Goal: Transaction & Acquisition: Download file/media

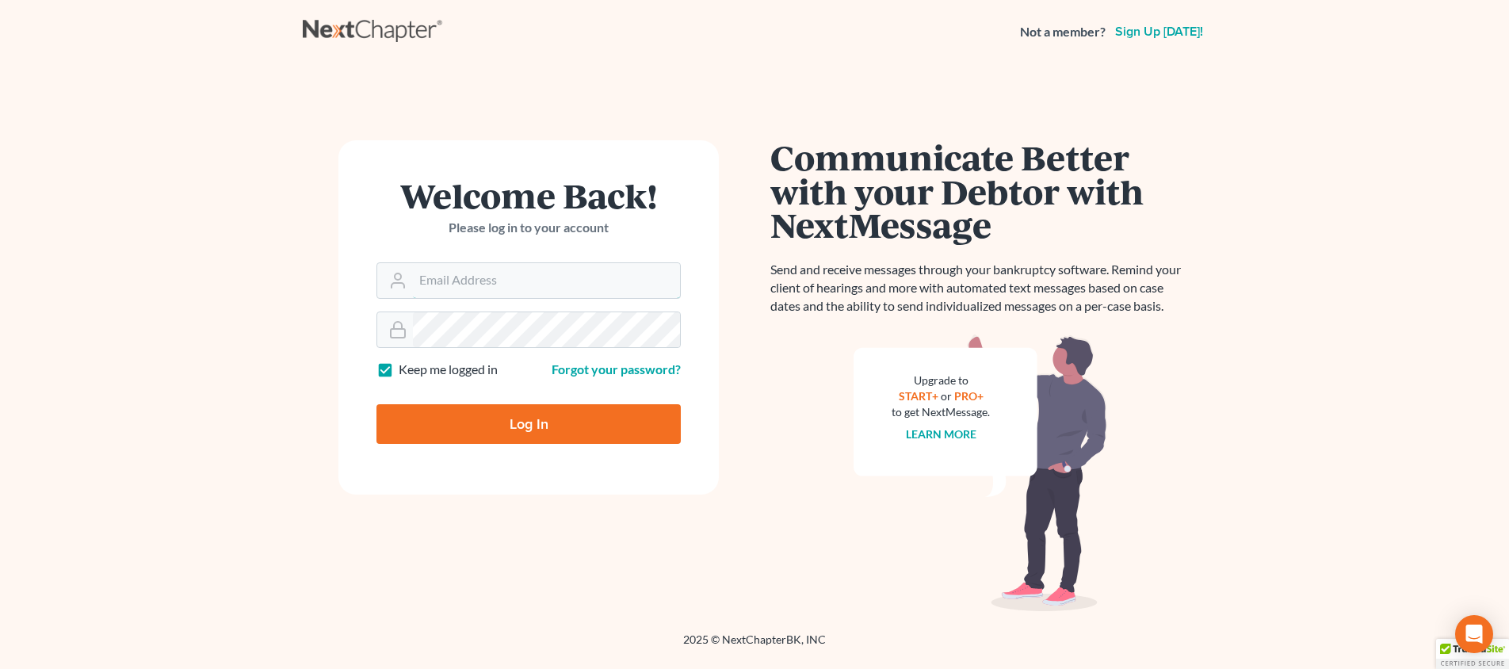
type input "[PERSON_NAME][EMAIL_ADDRESS][DOMAIN_NAME]"
click at [529, 422] on input "Log In" at bounding box center [528, 424] width 304 height 40
type input "Thinking..."
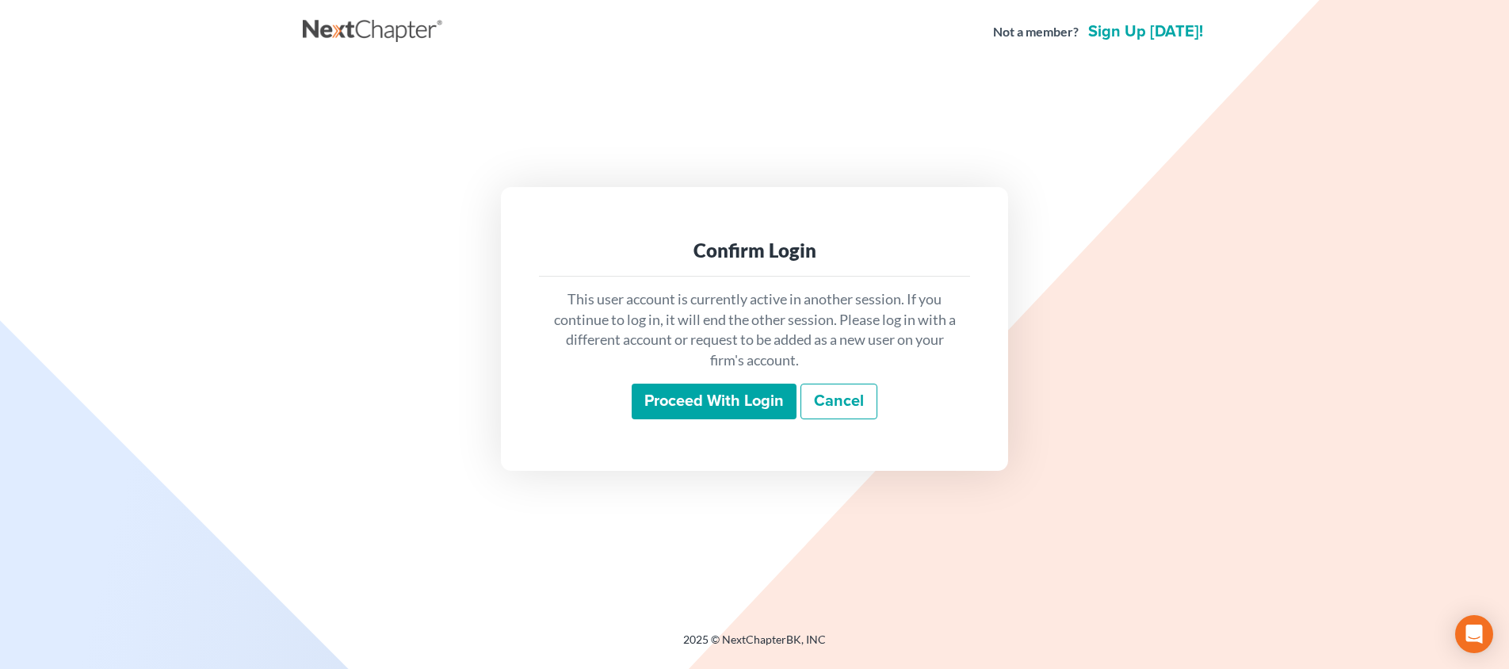
click at [701, 411] on input "Proceed with login" at bounding box center [714, 402] width 165 height 36
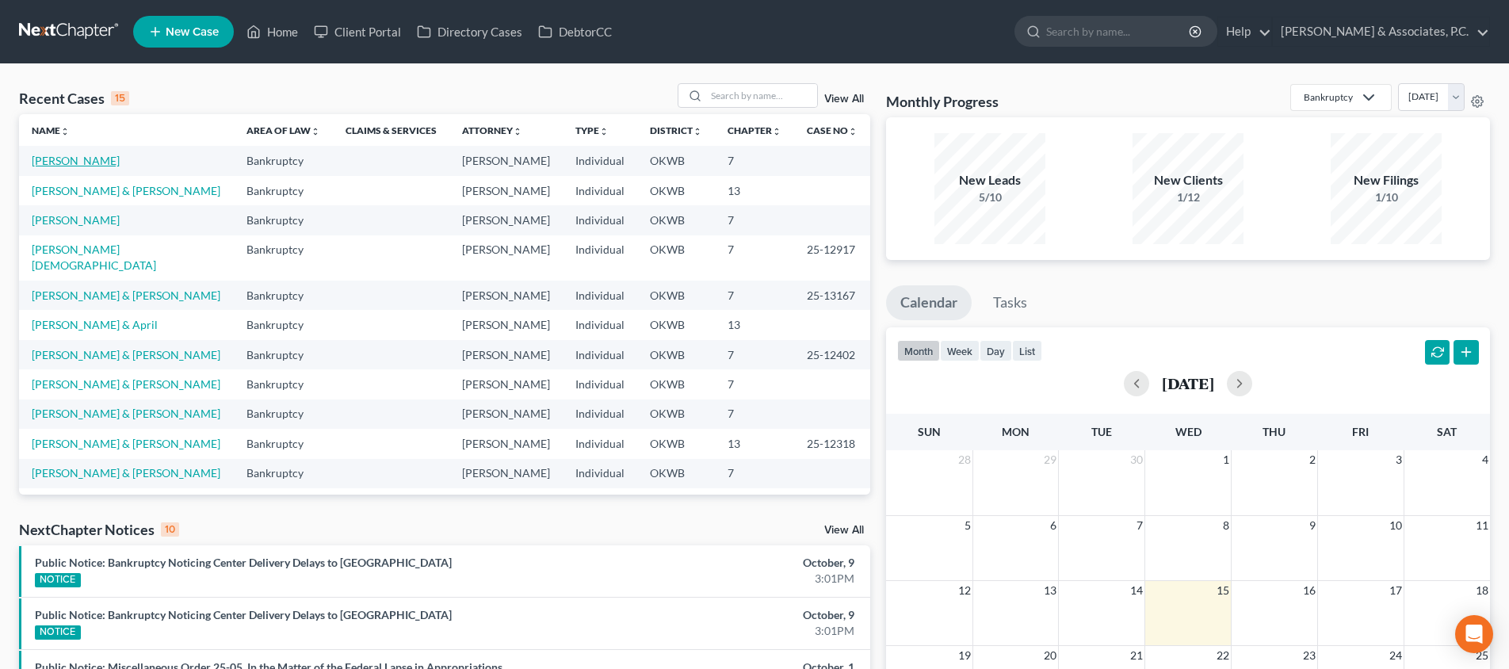
click at [75, 162] on link "[PERSON_NAME]" at bounding box center [76, 160] width 88 height 13
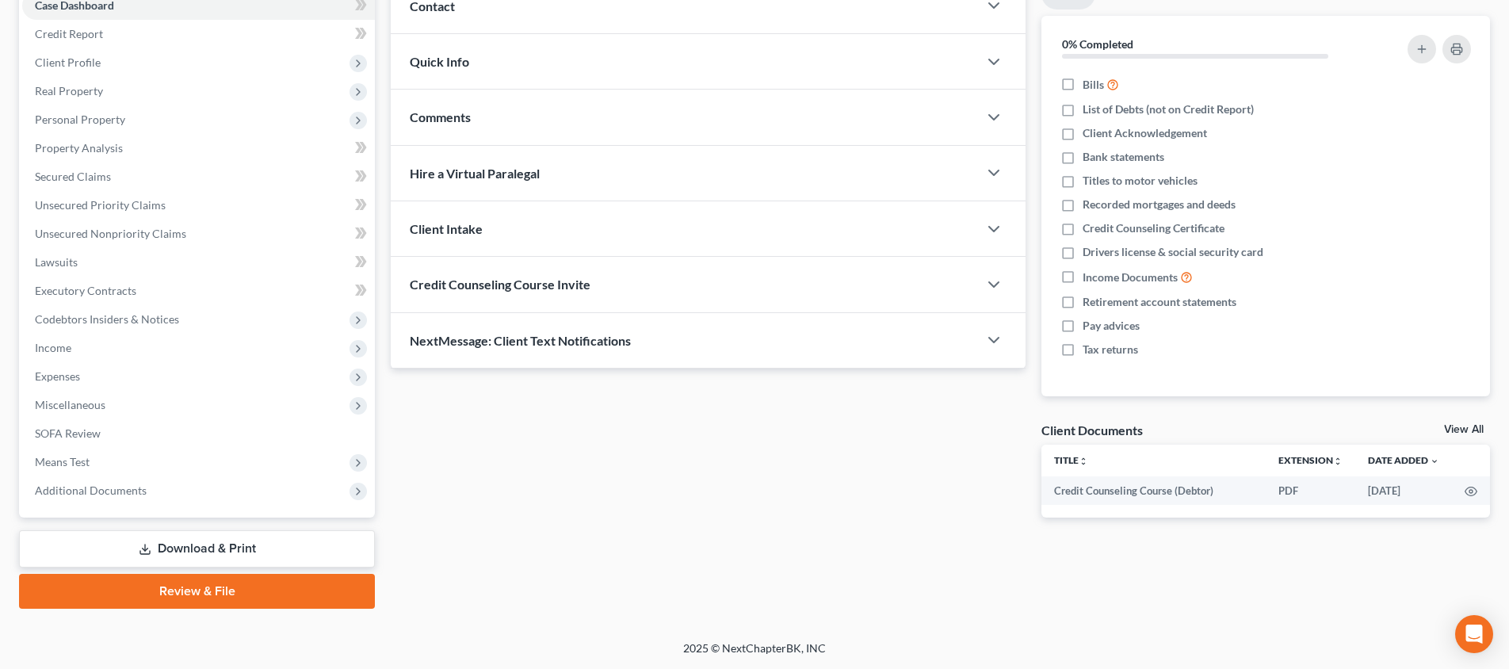
click at [265, 546] on link "Download & Print" at bounding box center [197, 548] width 356 height 37
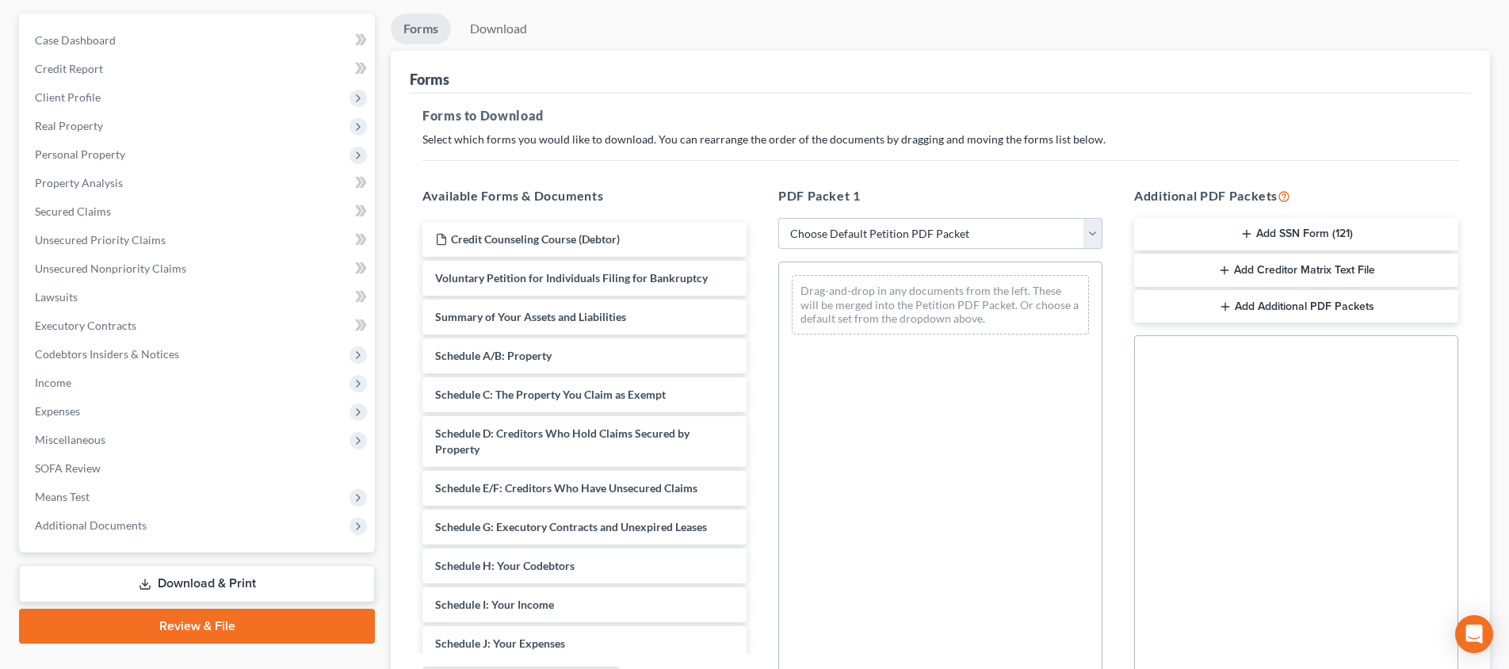
scroll to position [157, 0]
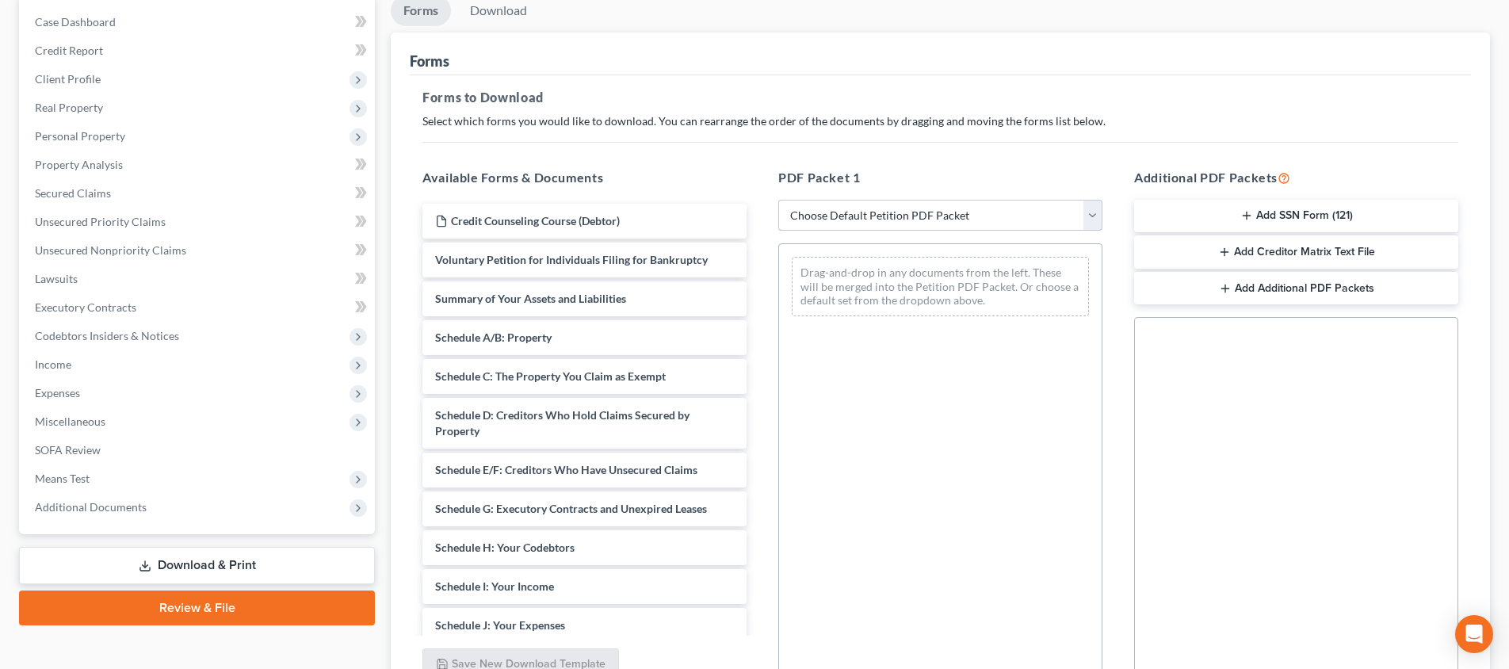
select select "0"
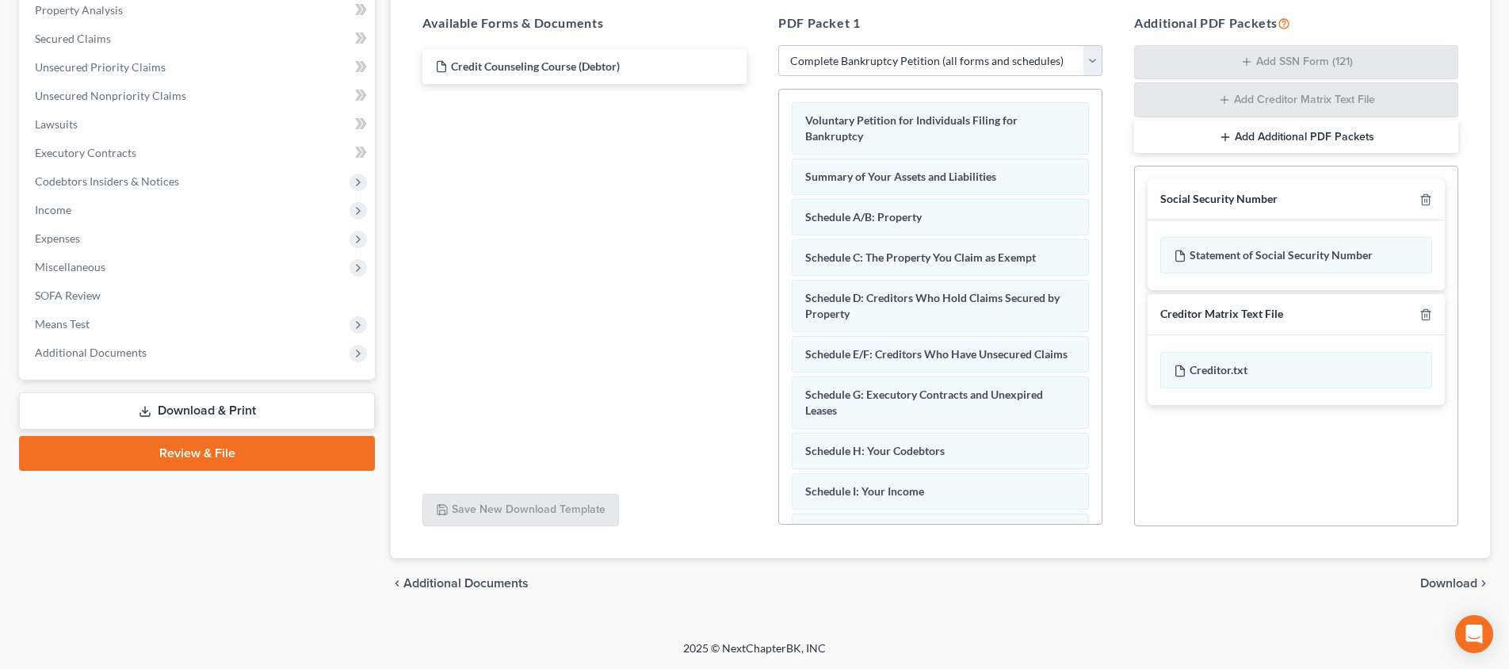
click at [1459, 583] on span "Download" at bounding box center [1448, 583] width 57 height 13
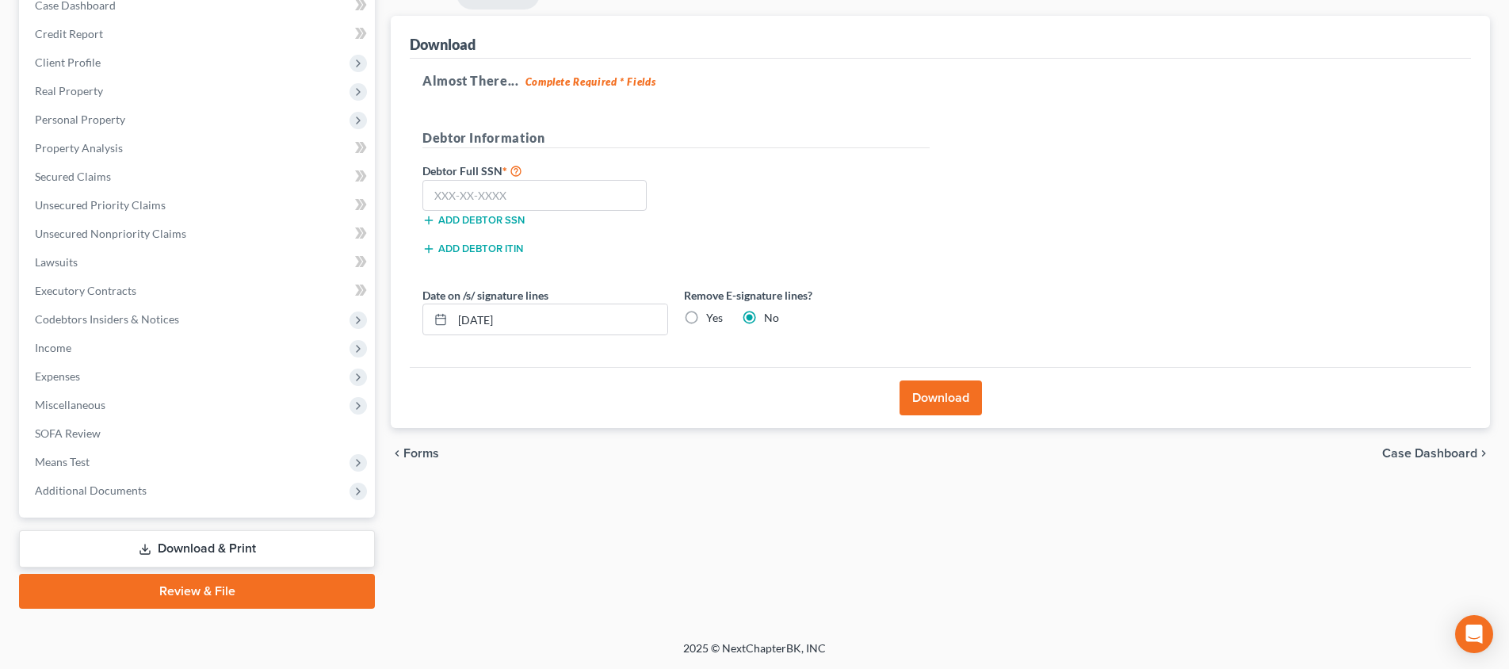
scroll to position [174, 0]
click at [706, 316] on label "Yes" at bounding box center [714, 318] width 17 height 16
click at [712, 316] on input "Yes" at bounding box center [717, 315] width 10 height 10
radio input "true"
radio input "false"
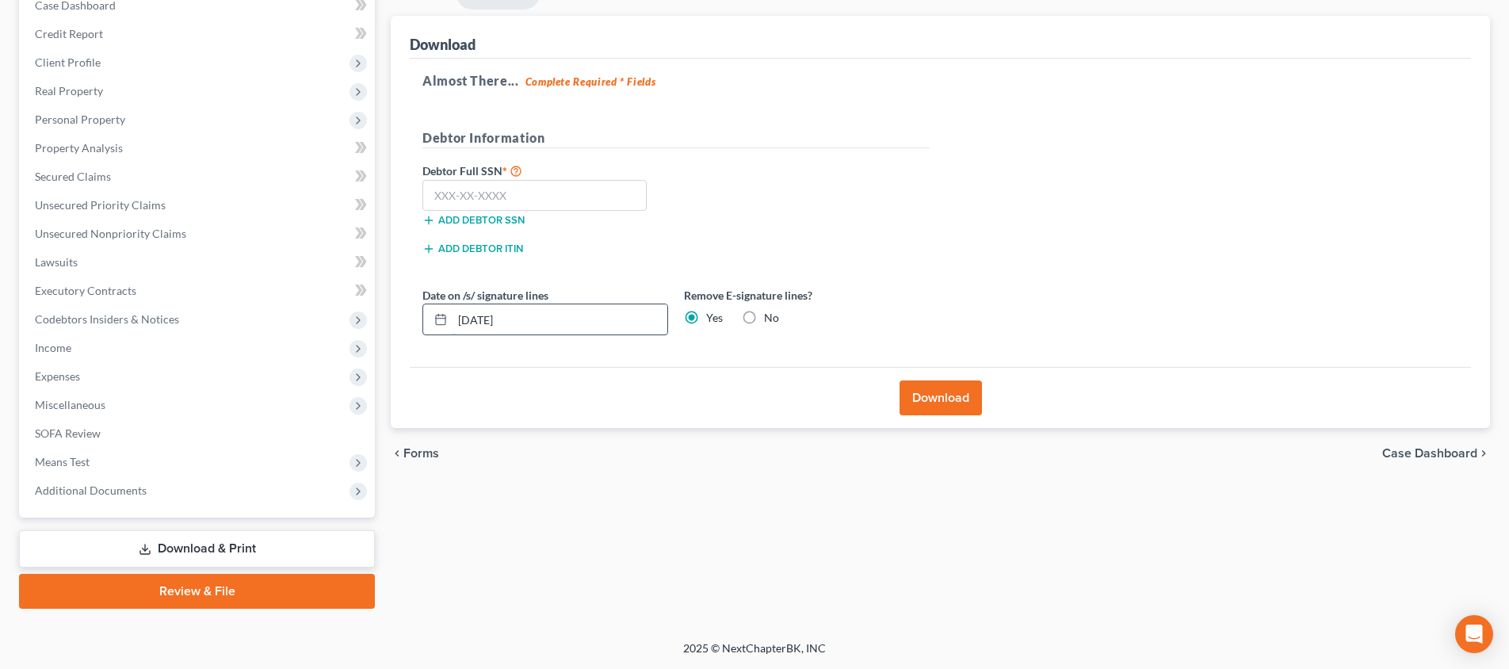
click at [580, 312] on input "[DATE]" at bounding box center [560, 319] width 215 height 30
click at [577, 316] on input "[DATE]" at bounding box center [560, 319] width 215 height 30
click at [488, 316] on input "[DATE]" at bounding box center [560, 319] width 215 height 30
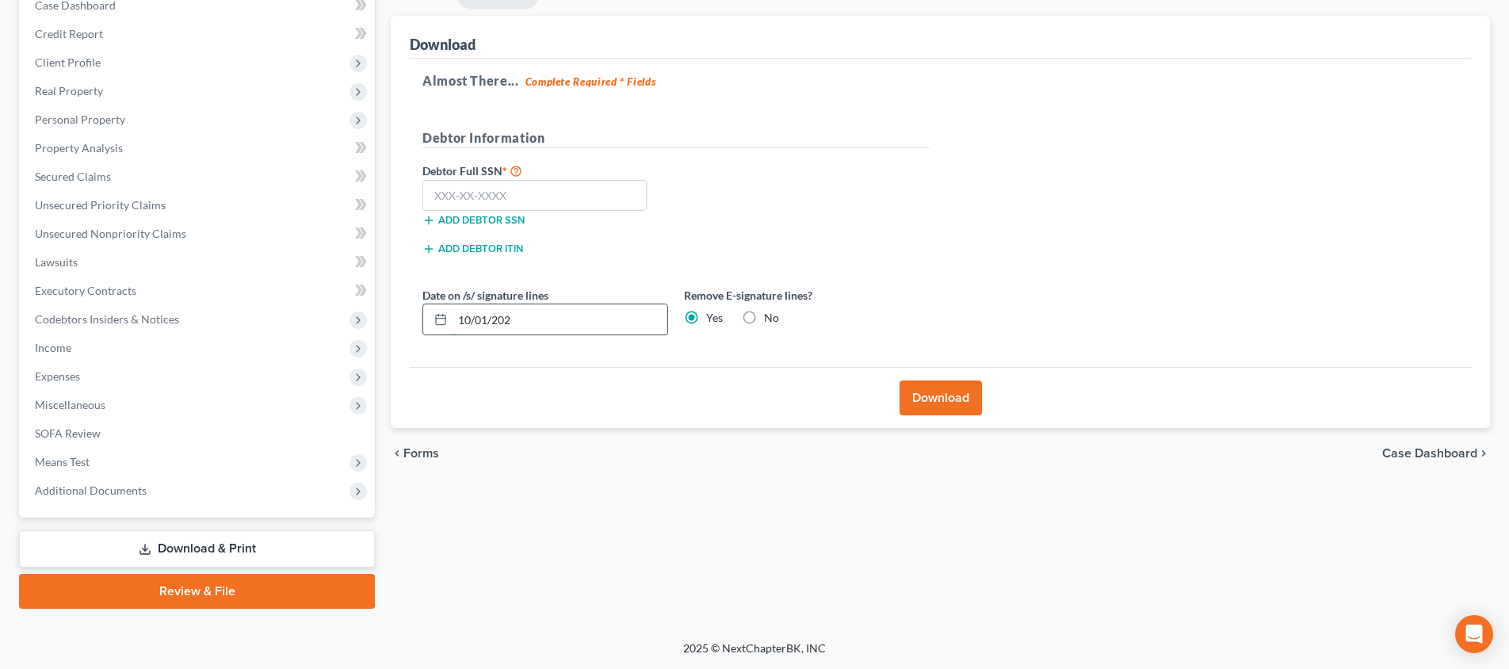
click at [488, 319] on input "10/01/202" at bounding box center [560, 319] width 215 height 30
drag, startPoint x: 555, startPoint y: 328, endPoint x: 434, endPoint y: 315, distance: 121.2
click at [434, 315] on div "10/01/202" at bounding box center [545, 320] width 246 height 32
type input "[DATE]"
click at [575, 194] on input "text" at bounding box center [534, 196] width 224 height 32
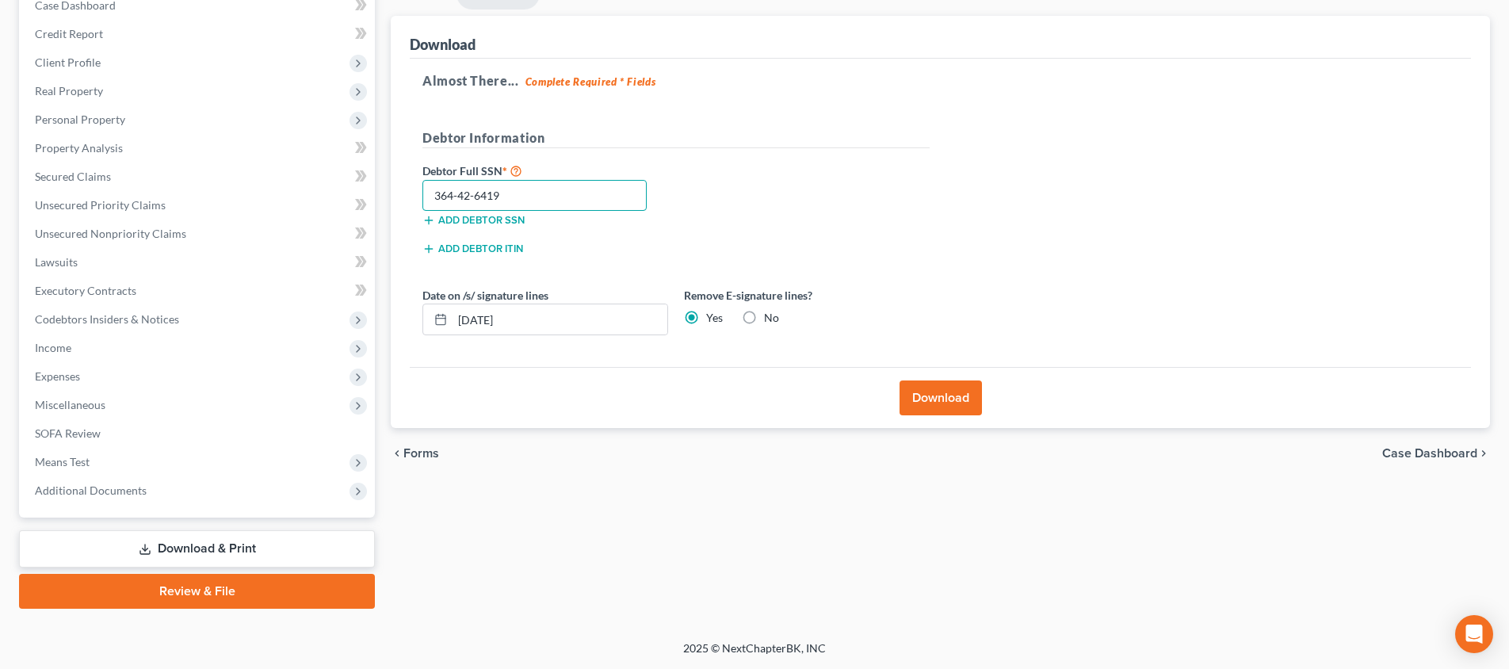
type input "364-42-6419"
click at [940, 407] on button "Download" at bounding box center [940, 397] width 82 height 35
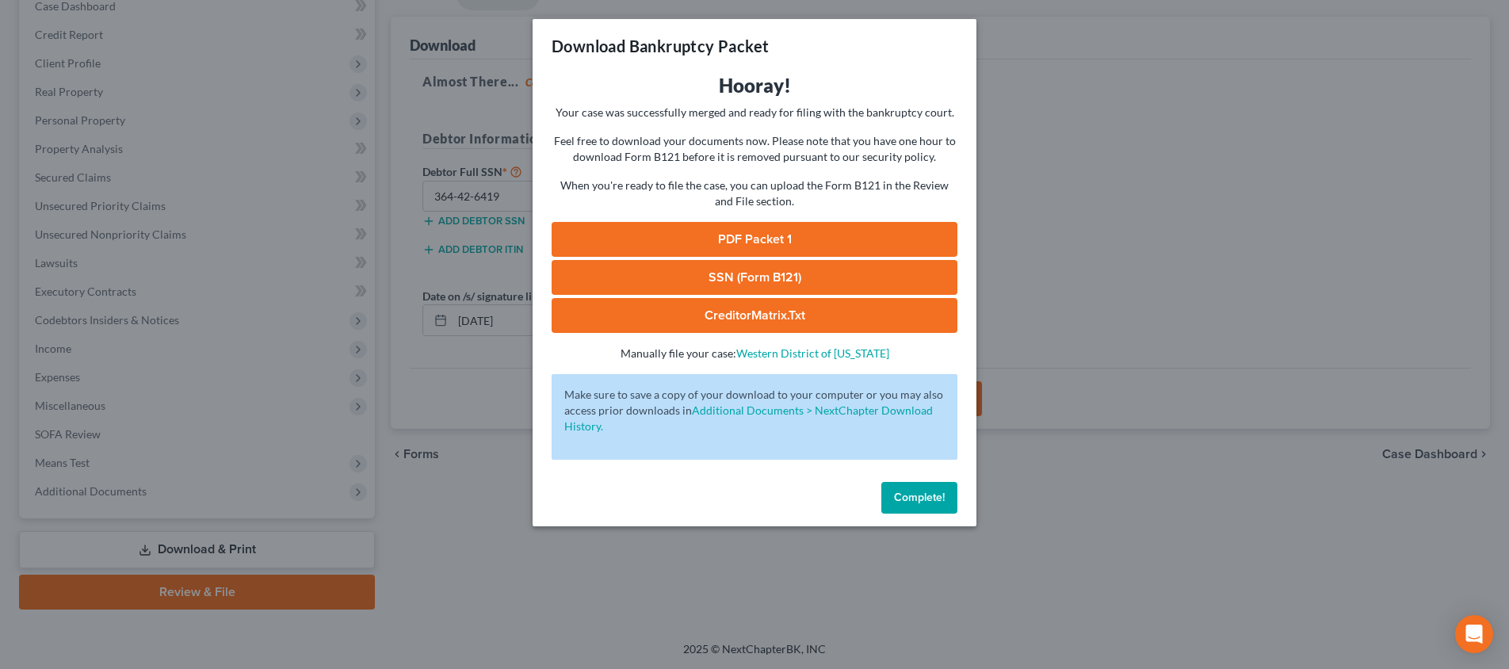
click at [724, 239] on link "PDF Packet 1" at bounding box center [755, 239] width 406 height 35
click at [752, 274] on link "SSN (Form B121)" at bounding box center [755, 277] width 406 height 35
click at [1077, 254] on div "Download Bankruptcy Packet Hooray! Your case was successfully merged and ready …" at bounding box center [754, 334] width 1509 height 669
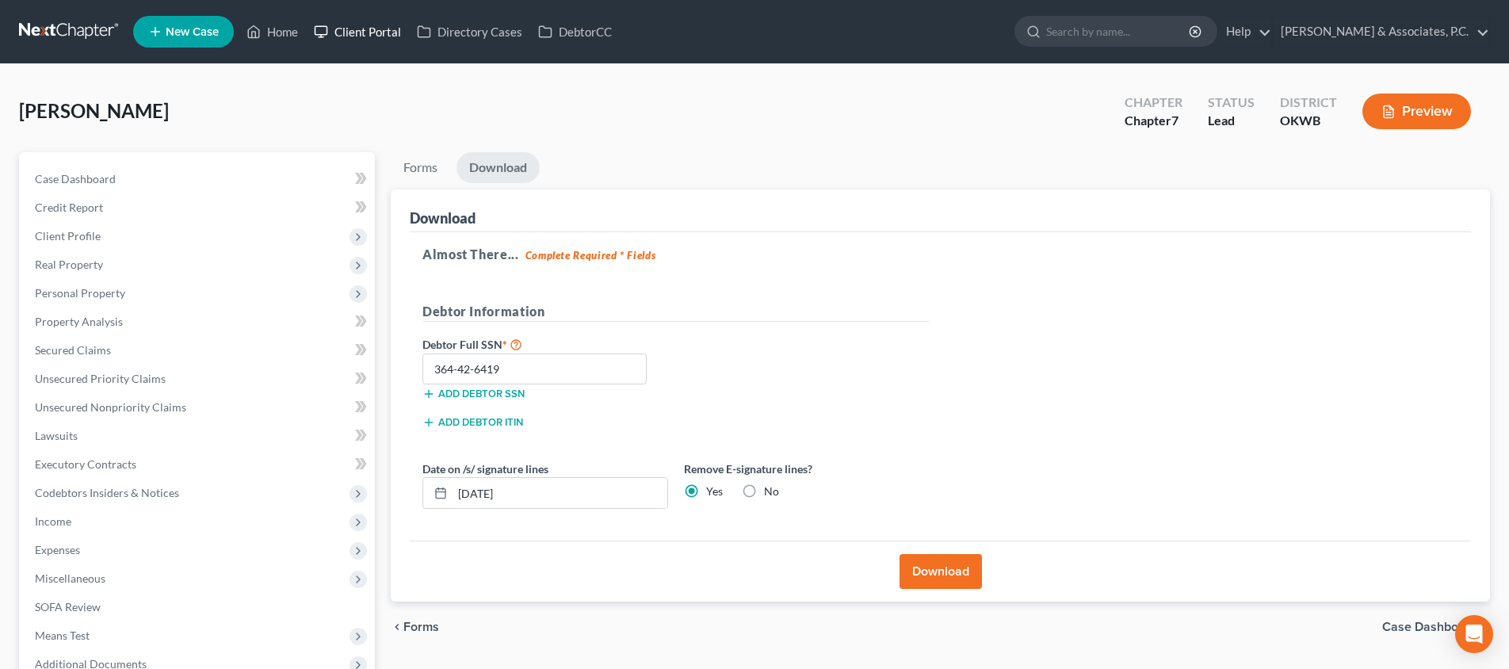
scroll to position [0, 0]
click at [292, 29] on link "Home" at bounding box center [272, 31] width 67 height 29
